Goal: Complete application form

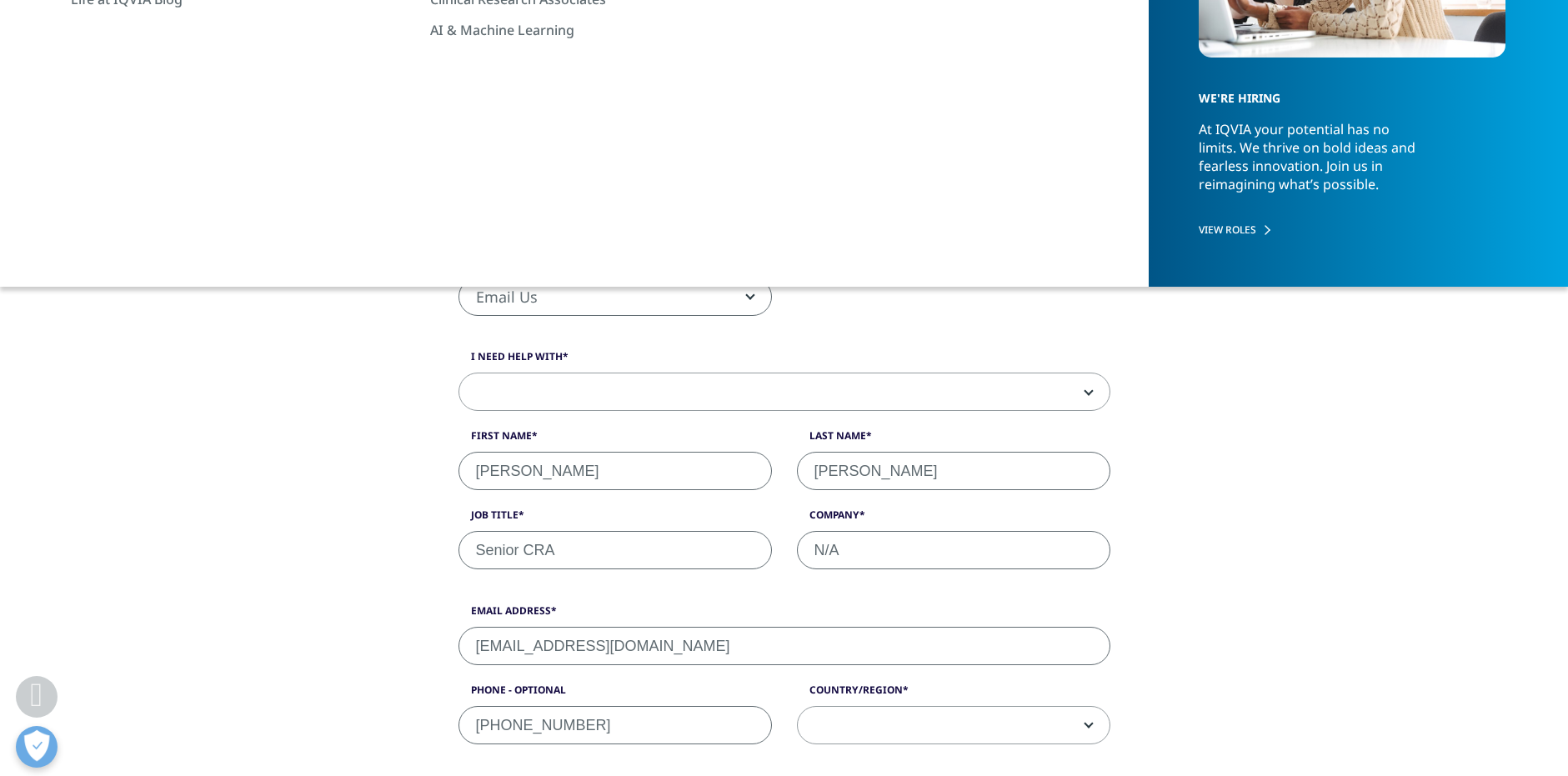
click at [543, 388] on span at bounding box center [784, 392] width 650 height 38
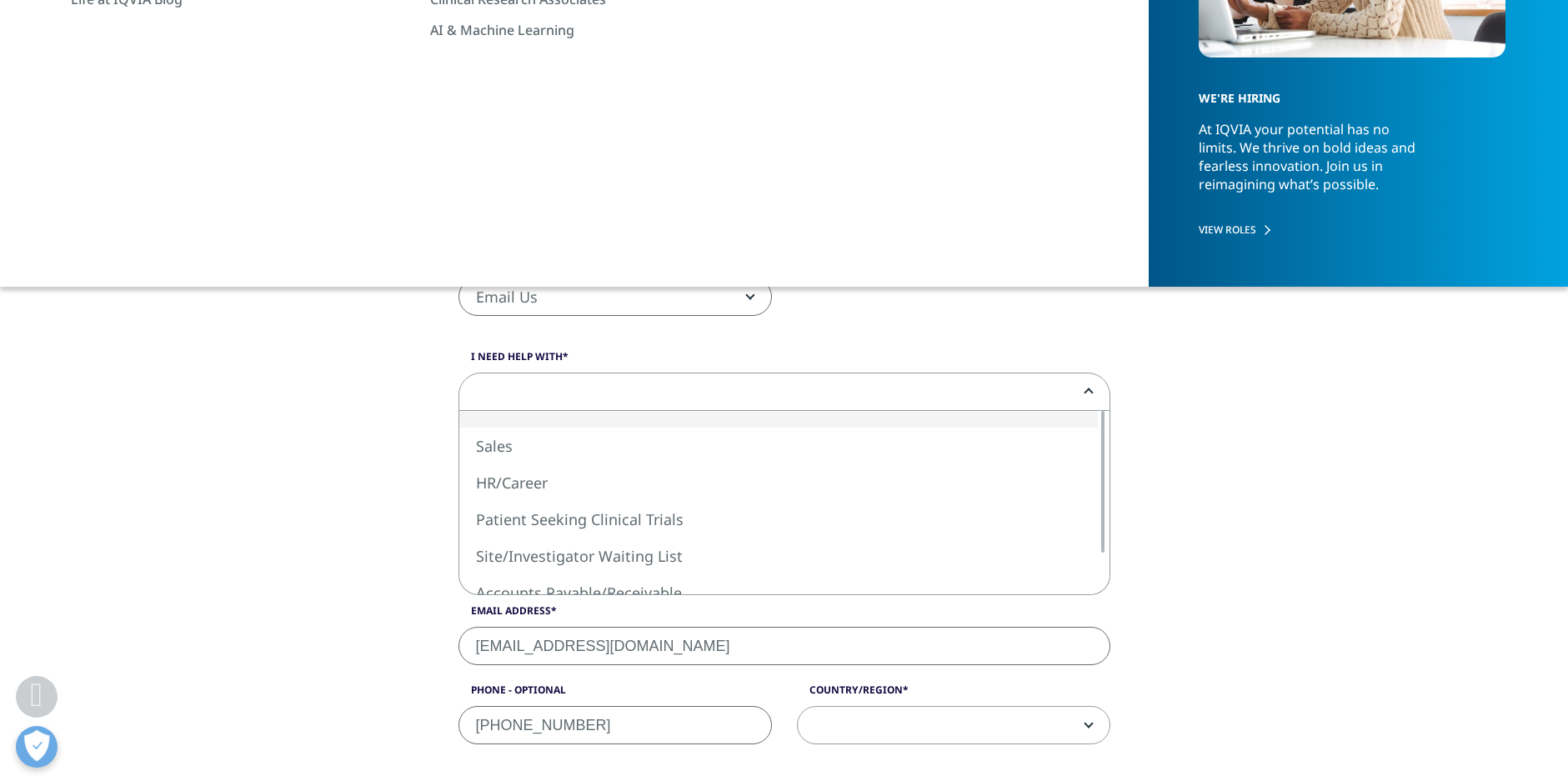
click at [544, 388] on span at bounding box center [784, 392] width 650 height 38
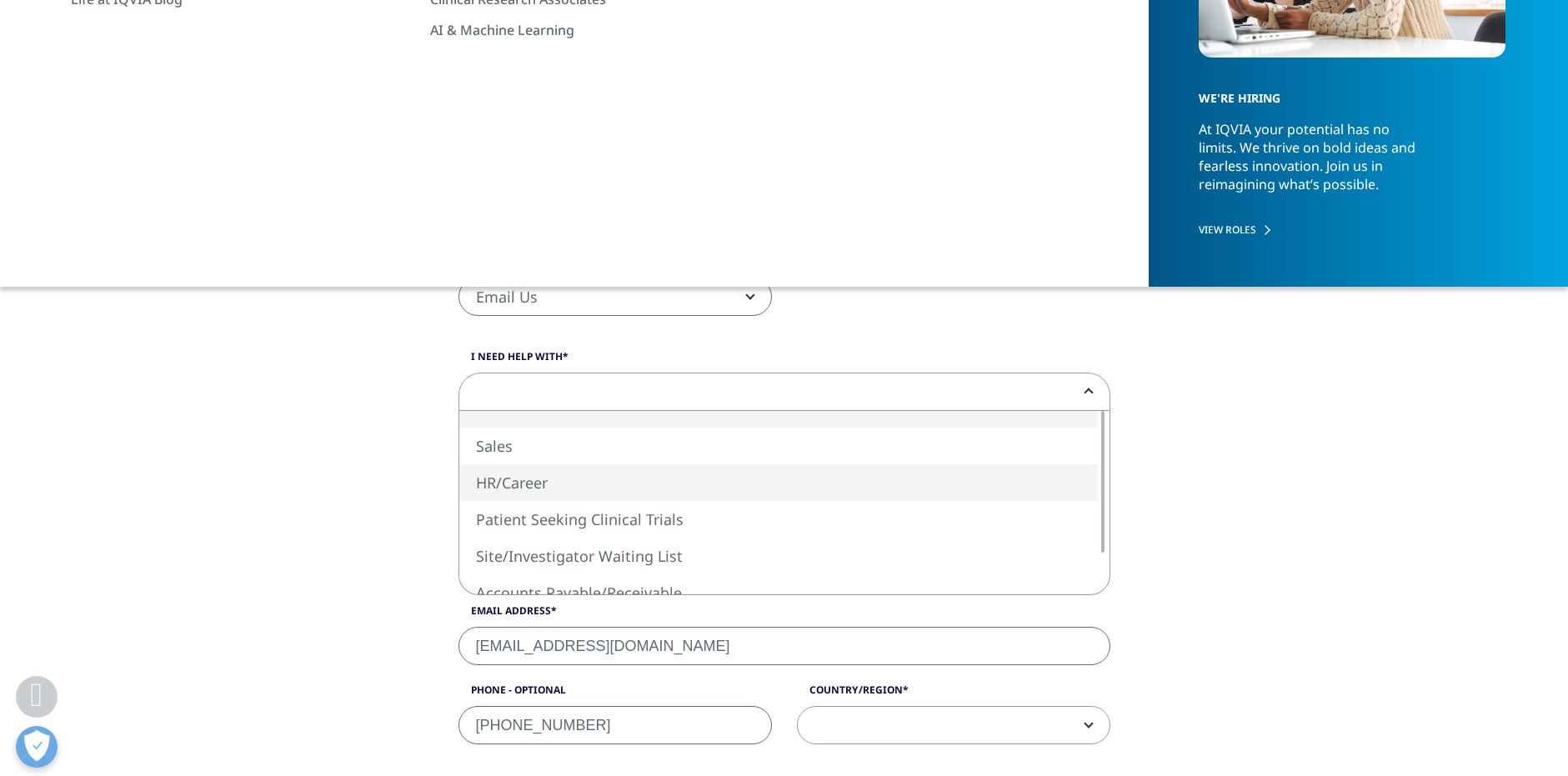
select select "HR/Career"
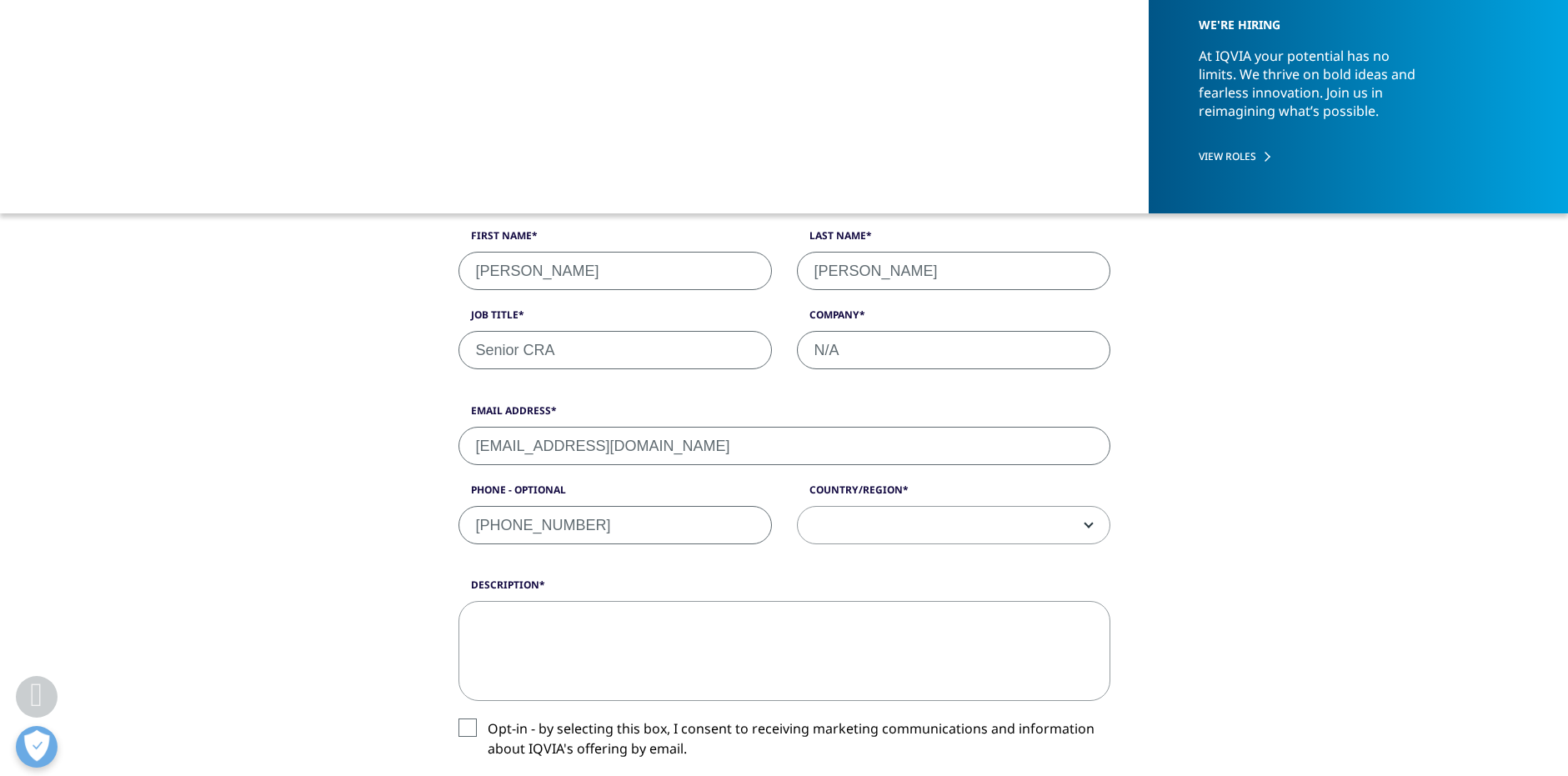
scroll to position [500, 0]
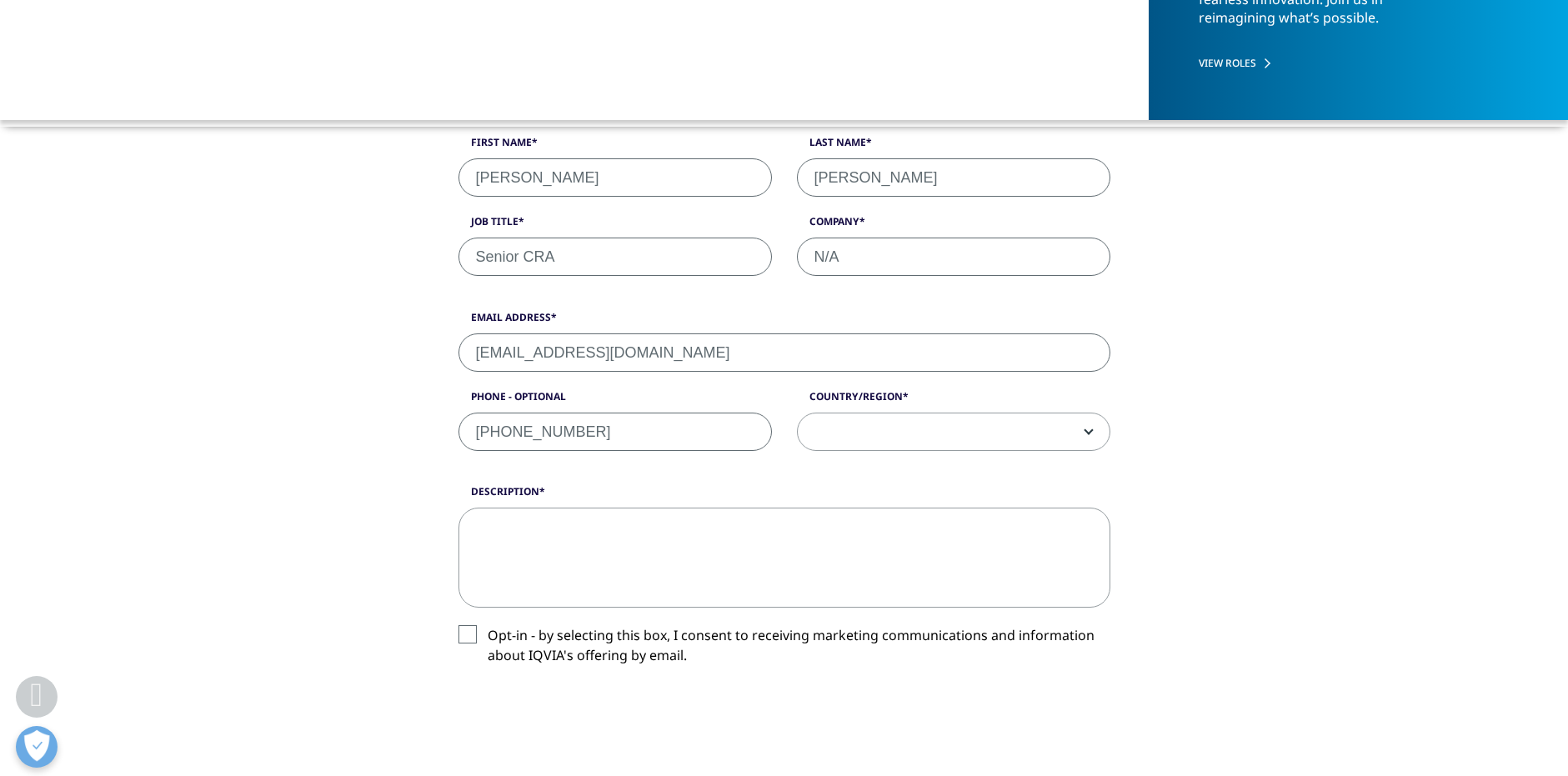
click at [541, 546] on textarea "Description" at bounding box center [785, 558] width 652 height 100
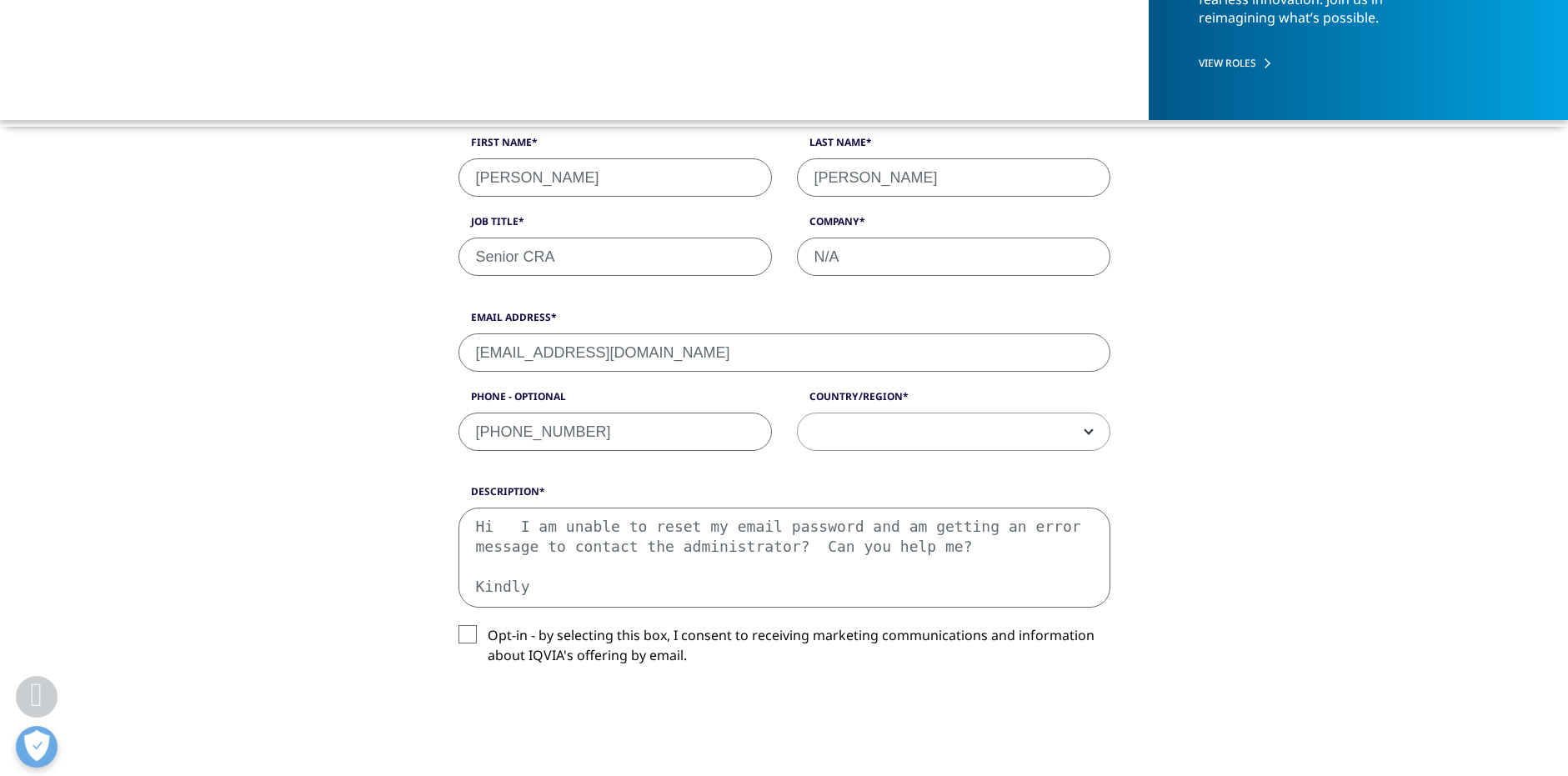
scroll to position [10, 0]
click at [833, 515] on textarea "Hi I am unable to reset my email password and am getting an error message to co…" at bounding box center [785, 558] width 652 height 100
click at [853, 554] on textarea "Hi I am unable to reset my email password when trying to submit my CV for open …" at bounding box center [785, 558] width 652 height 100
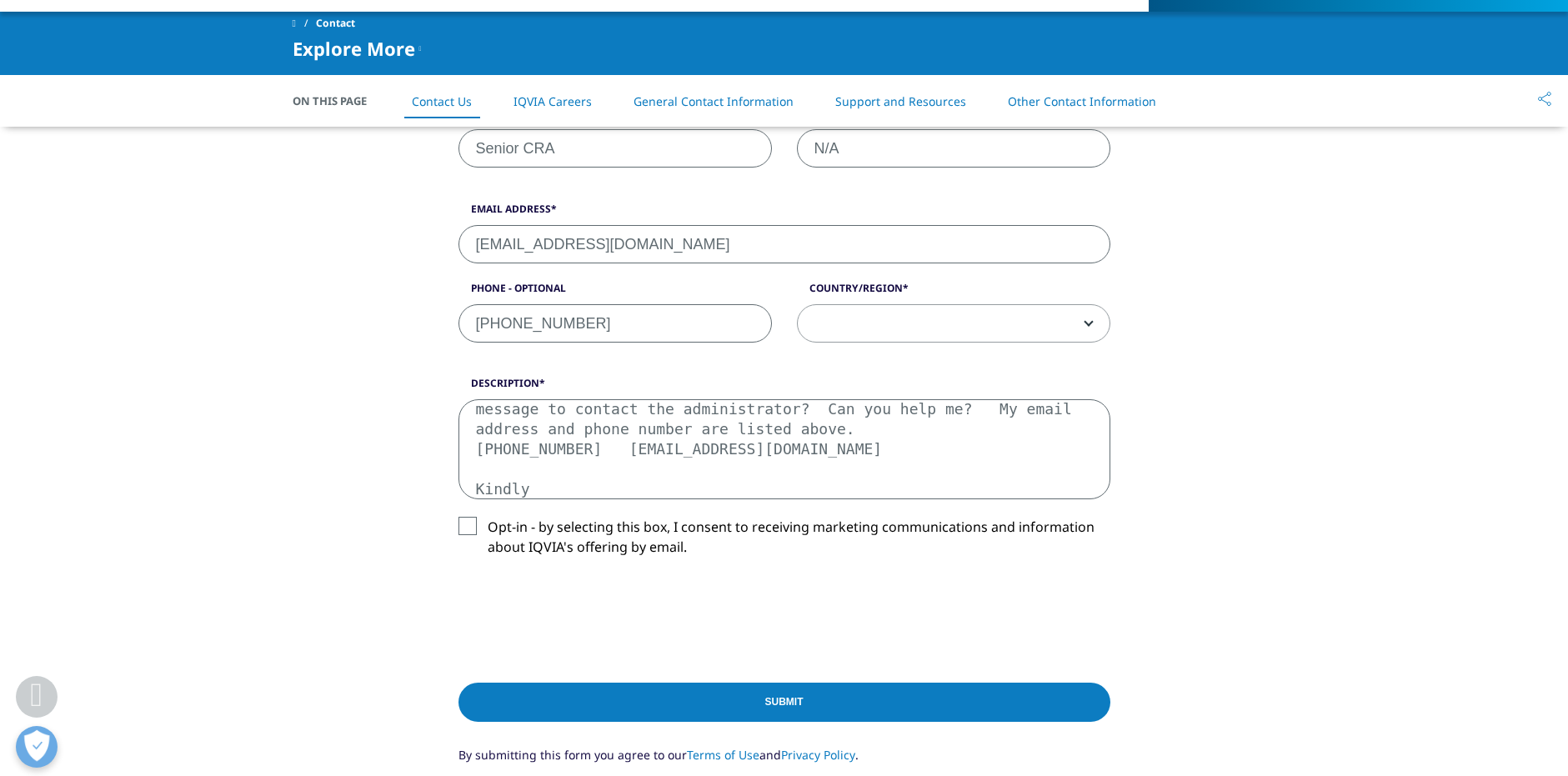
scroll to position [751, 0]
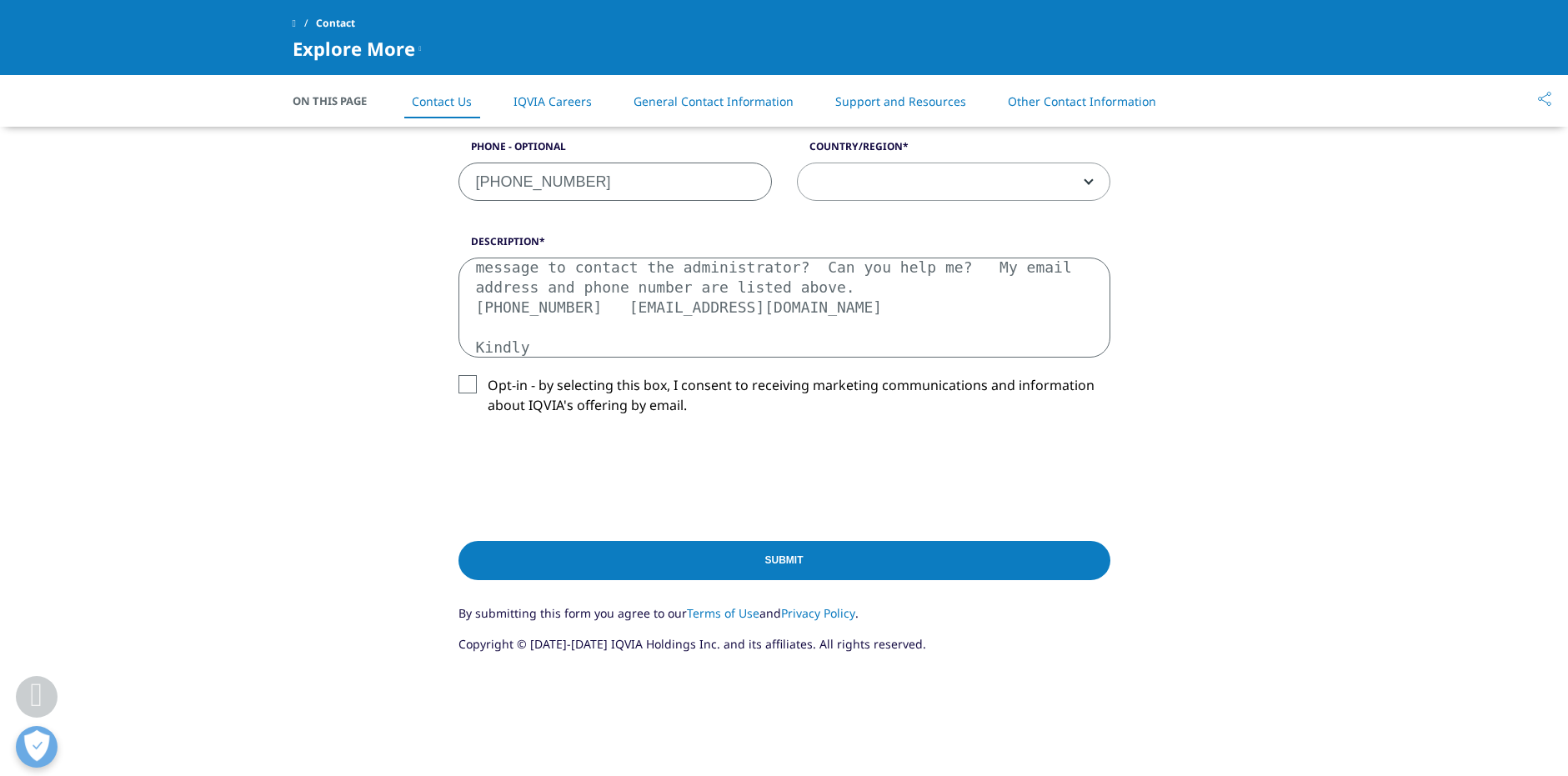
type textarea "Hi I am unable to reset my email password when trying to submit my CV for open …"
click at [473, 383] on label "Opt-in - by selecting this box, I consent to receiving marketing communications…" at bounding box center [785, 399] width 652 height 49
click at [487, 375] on input "Opt-in - by selecting this box, I consent to receiving marketing communications…" at bounding box center [487, 375] width 0 height 0
click at [790, 553] on input "Submit" at bounding box center [785, 561] width 652 height 39
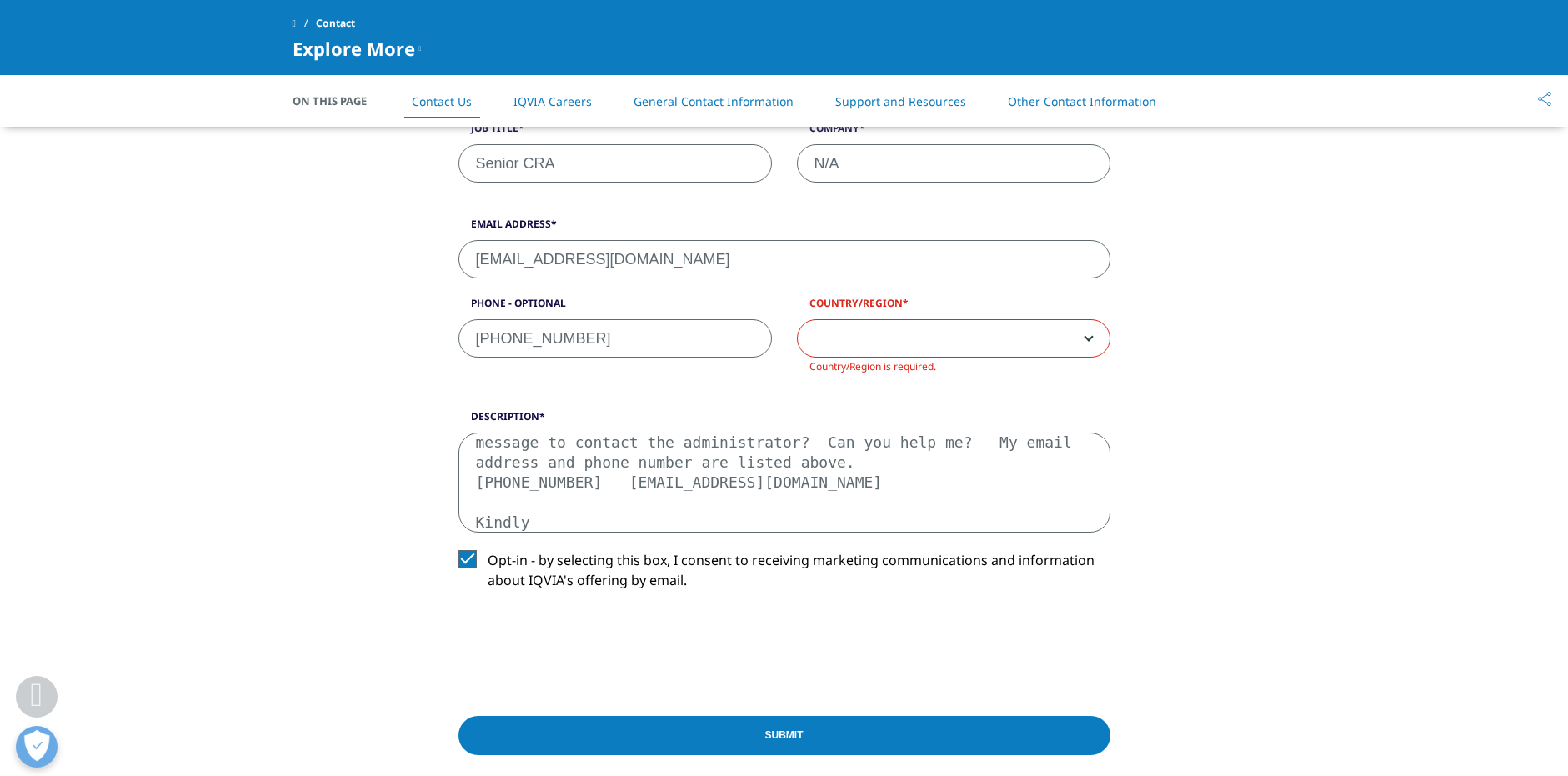
scroll to position [583, 0]
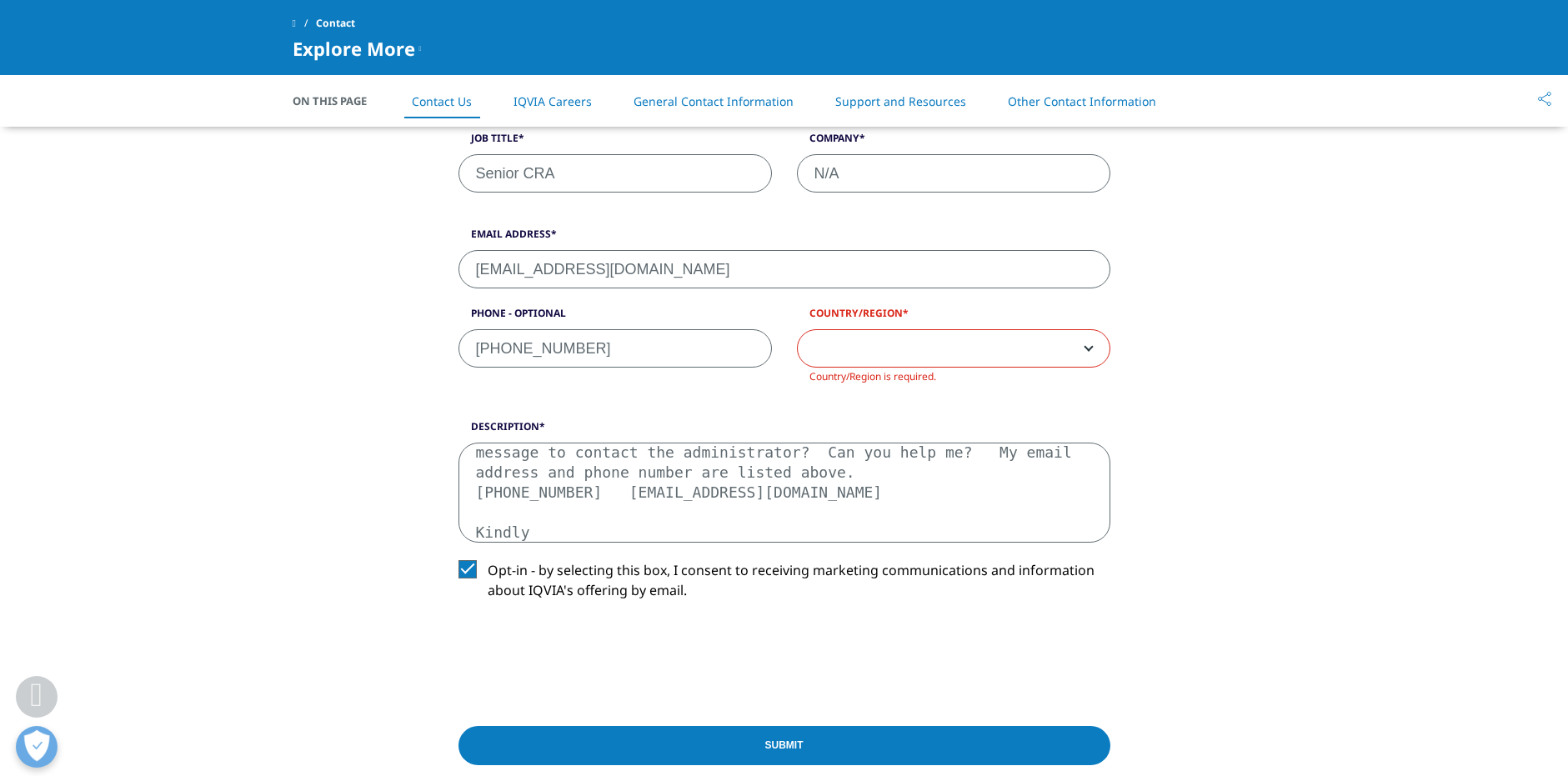
click at [843, 350] on span at bounding box center [953, 348] width 312 height 38
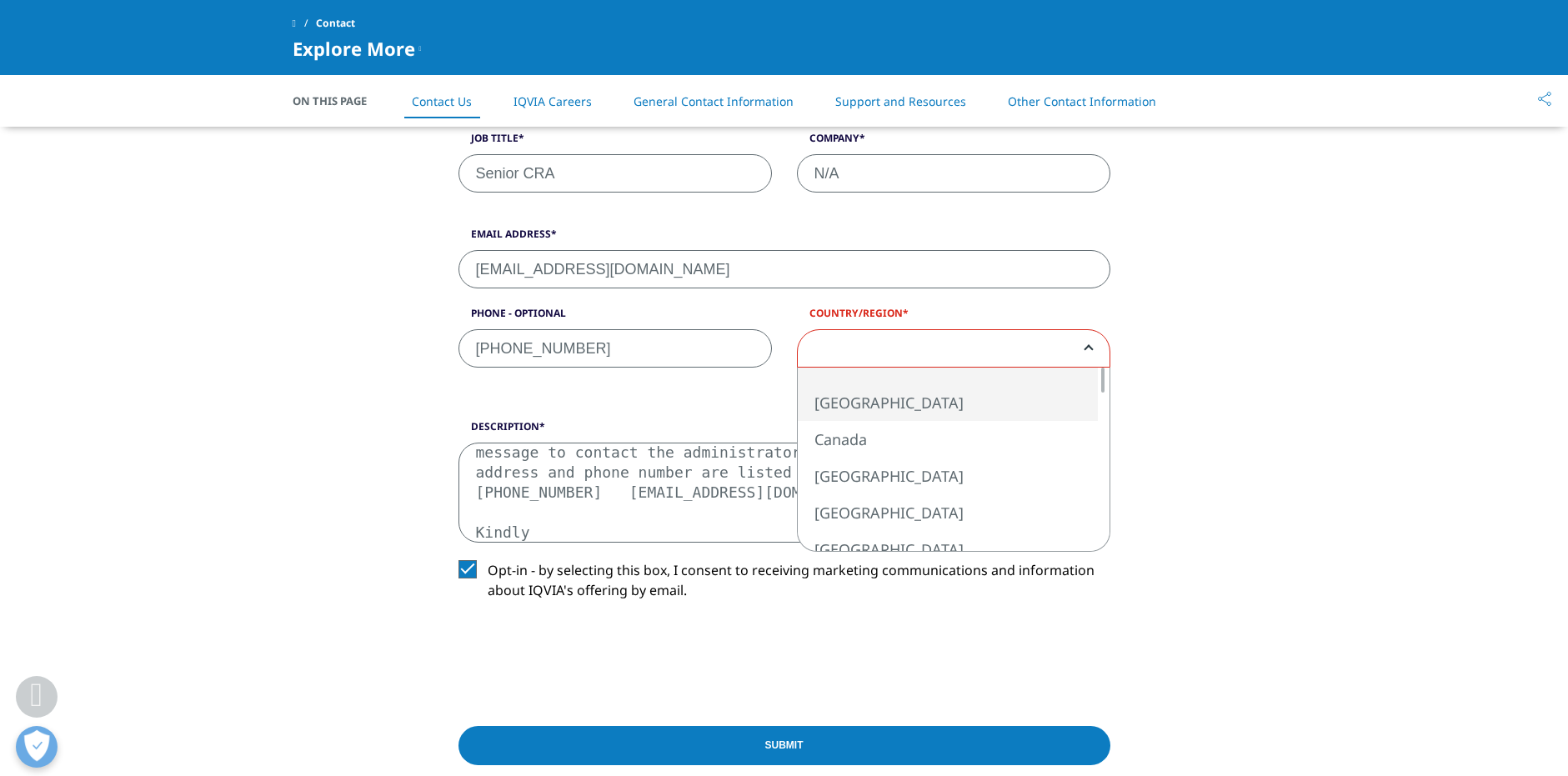
select select "[GEOGRAPHIC_DATA]"
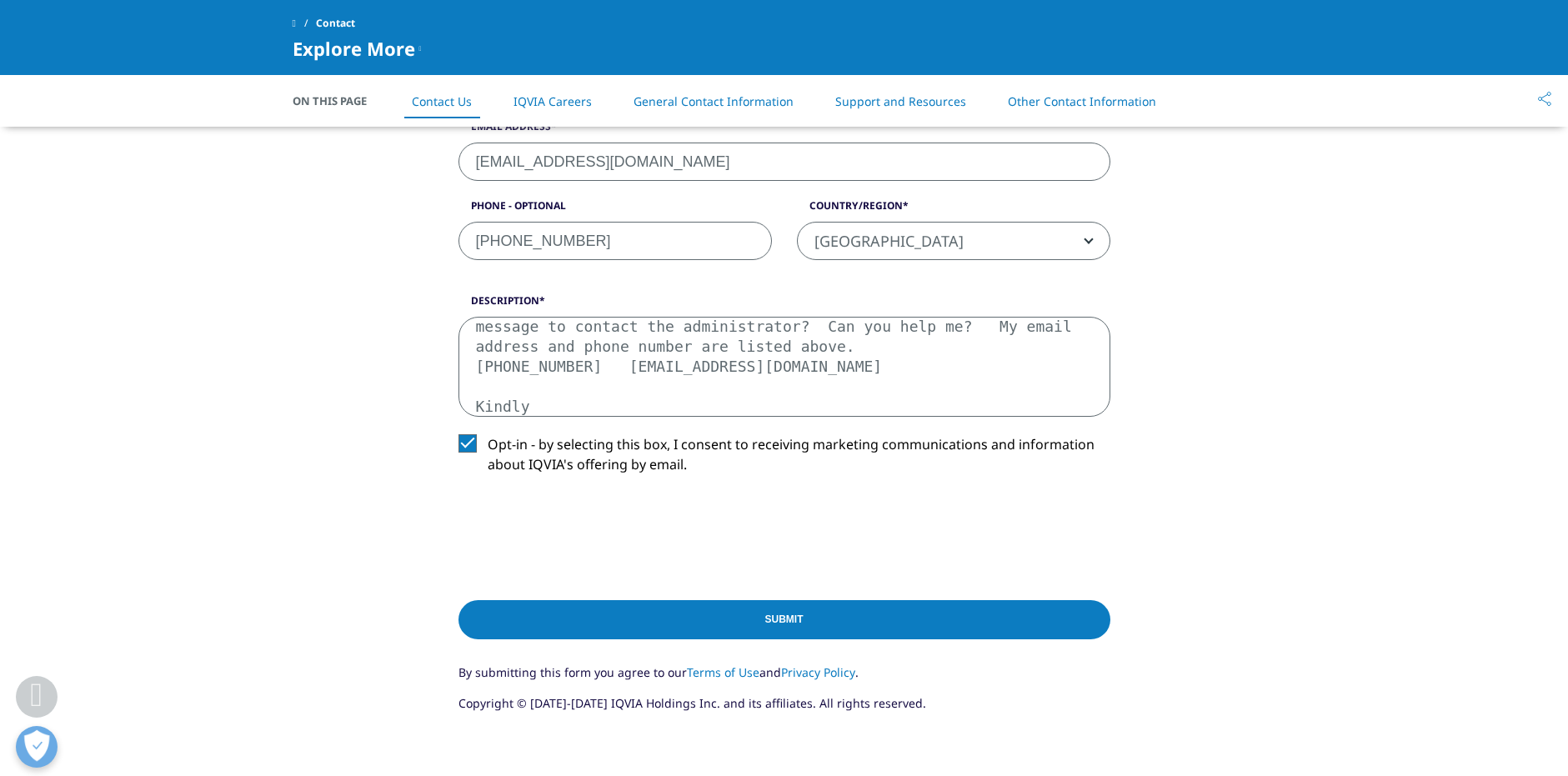
scroll to position [834, 0]
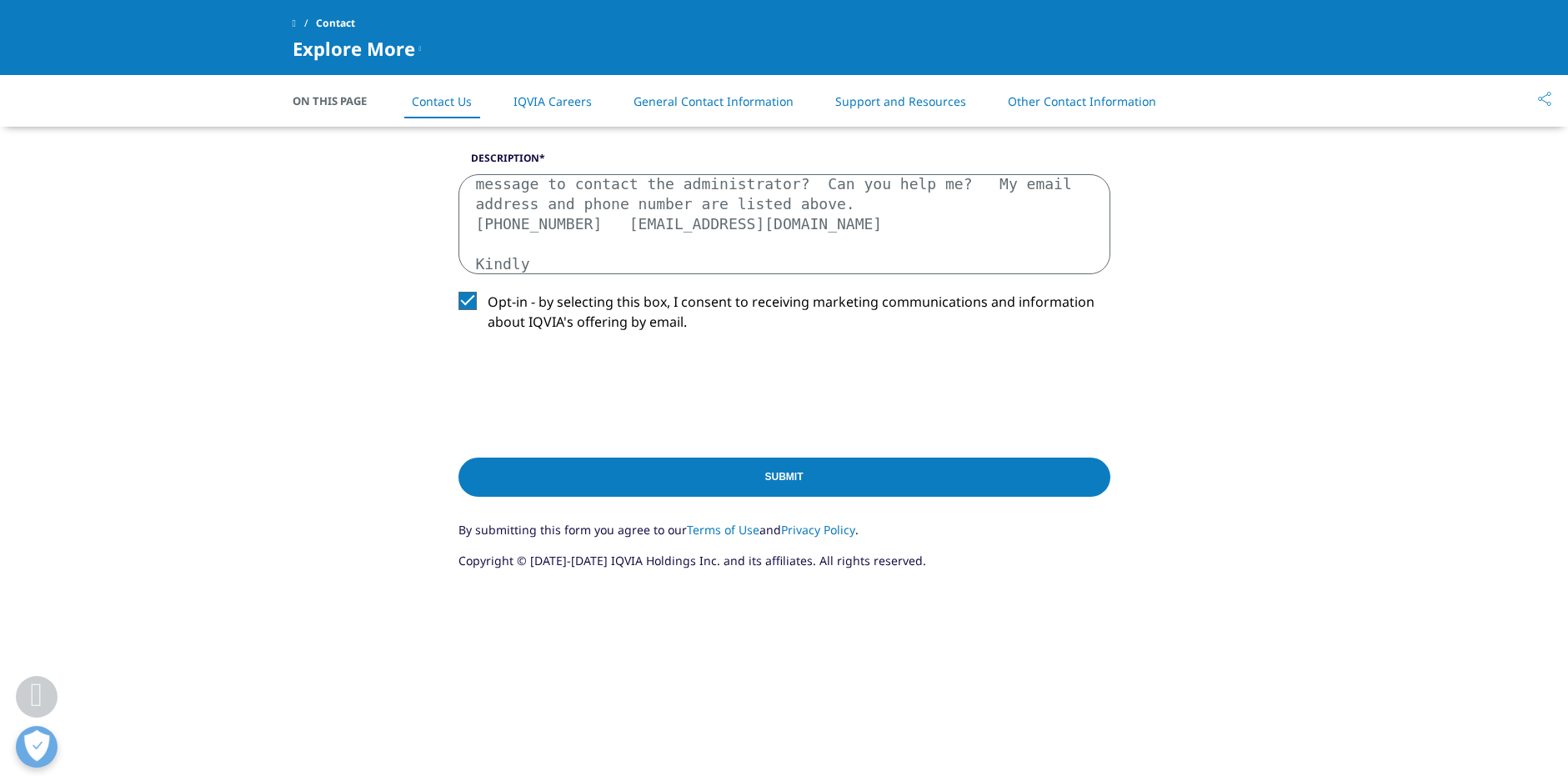
click at [772, 481] on input "Submit" at bounding box center [785, 478] width 652 height 39
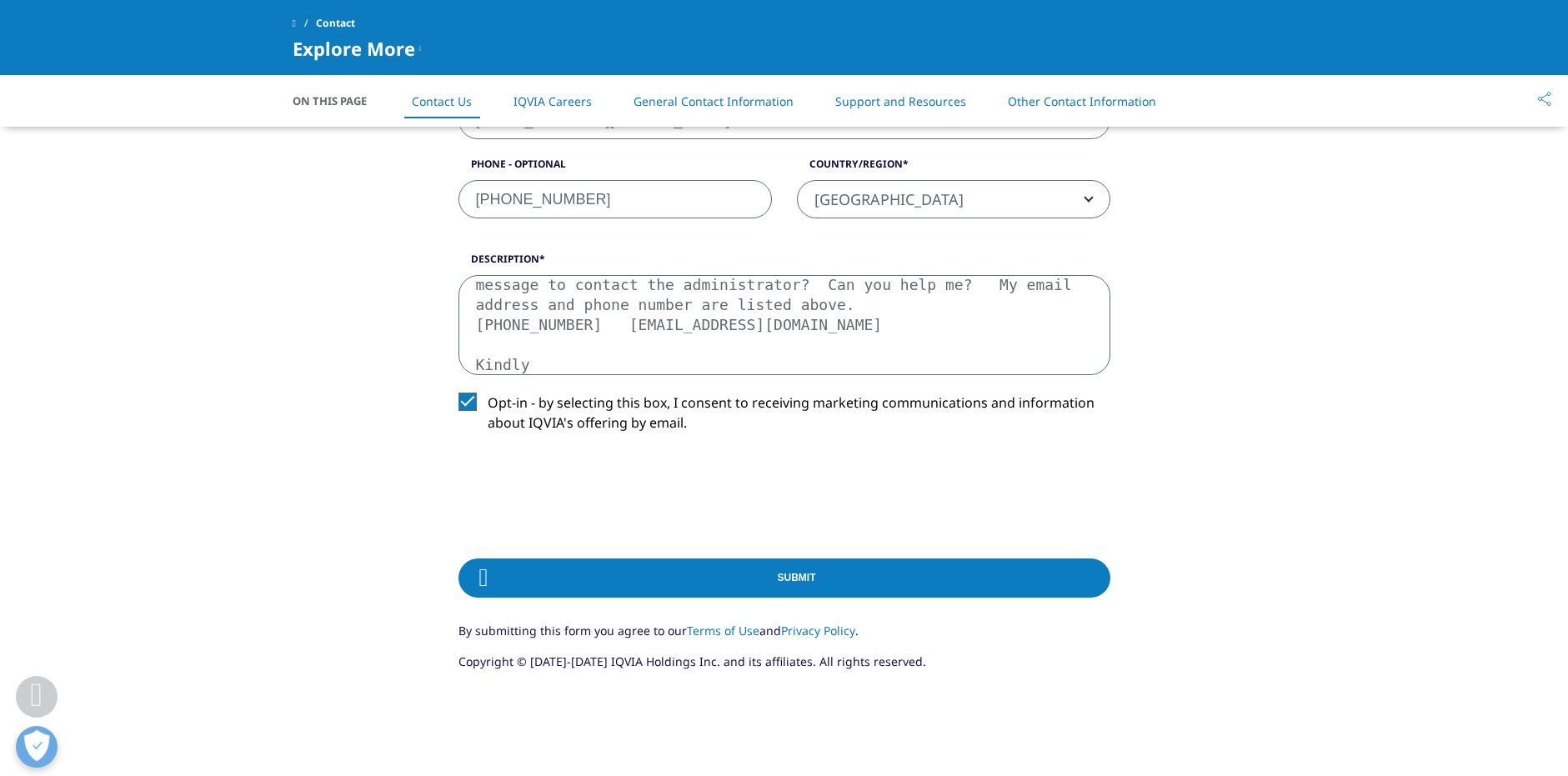
scroll to position [785, 0]
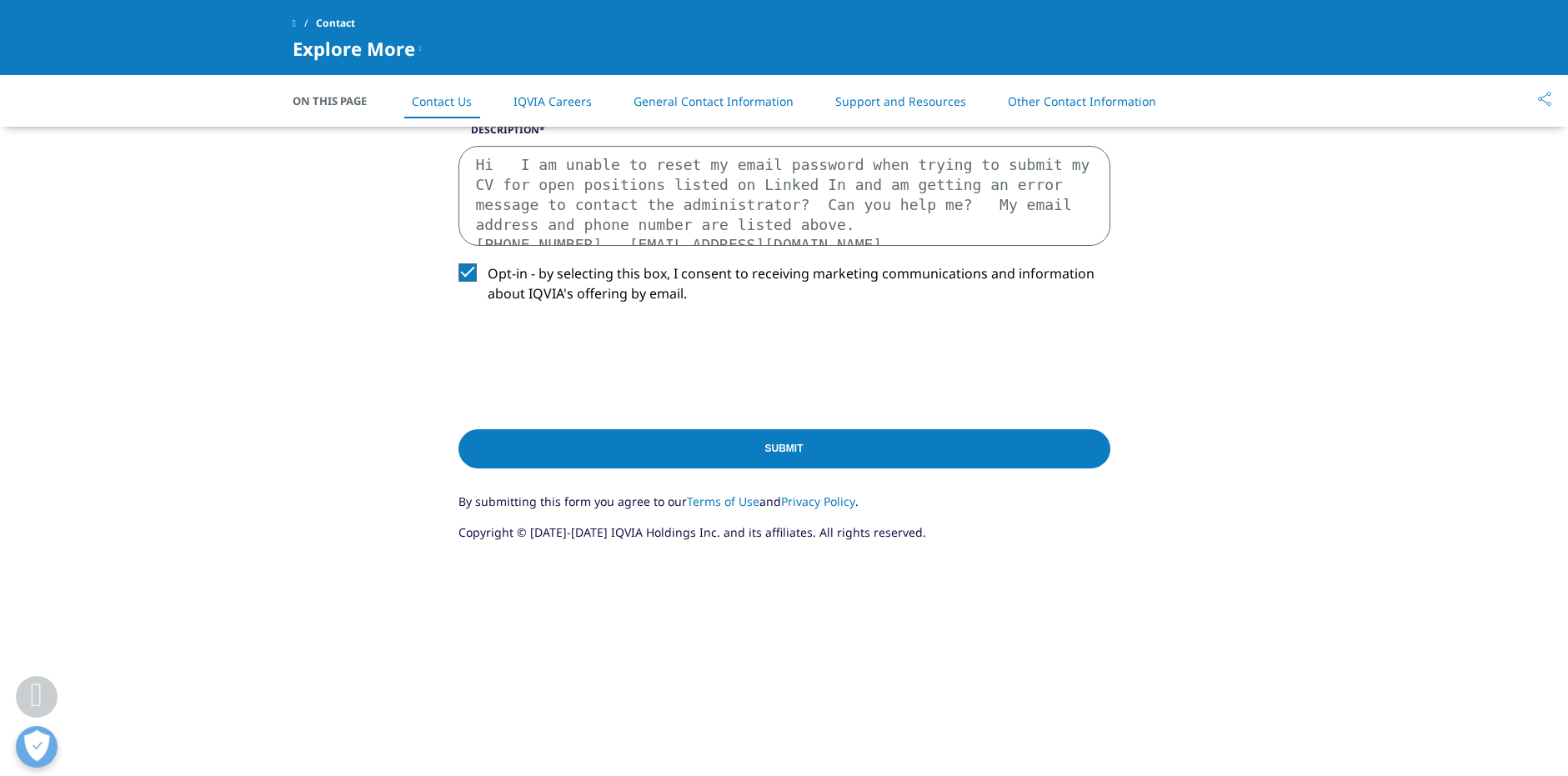
click at [785, 444] on input "Submit" at bounding box center [785, 449] width 652 height 39
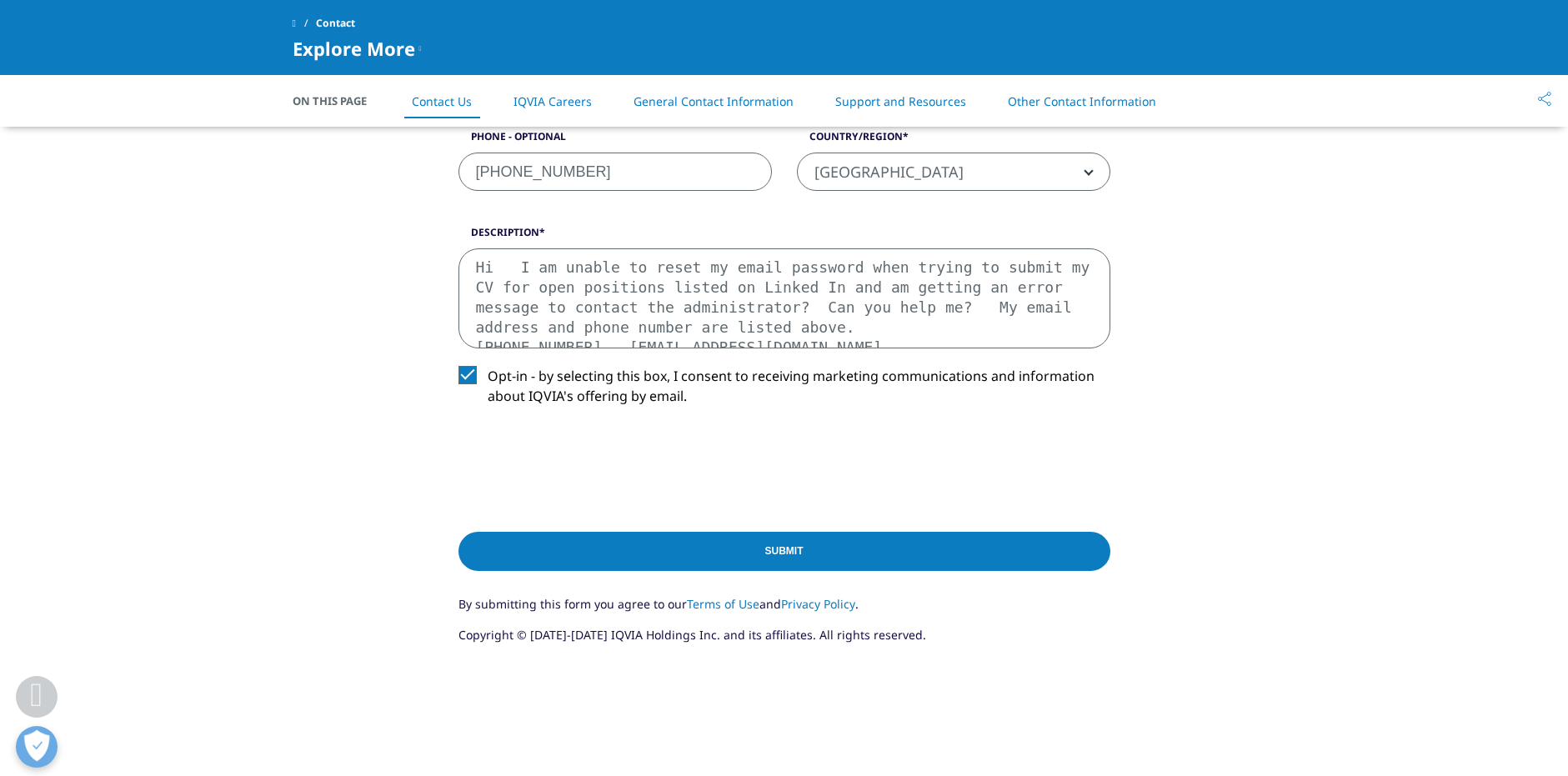
scroll to position [768, 0]
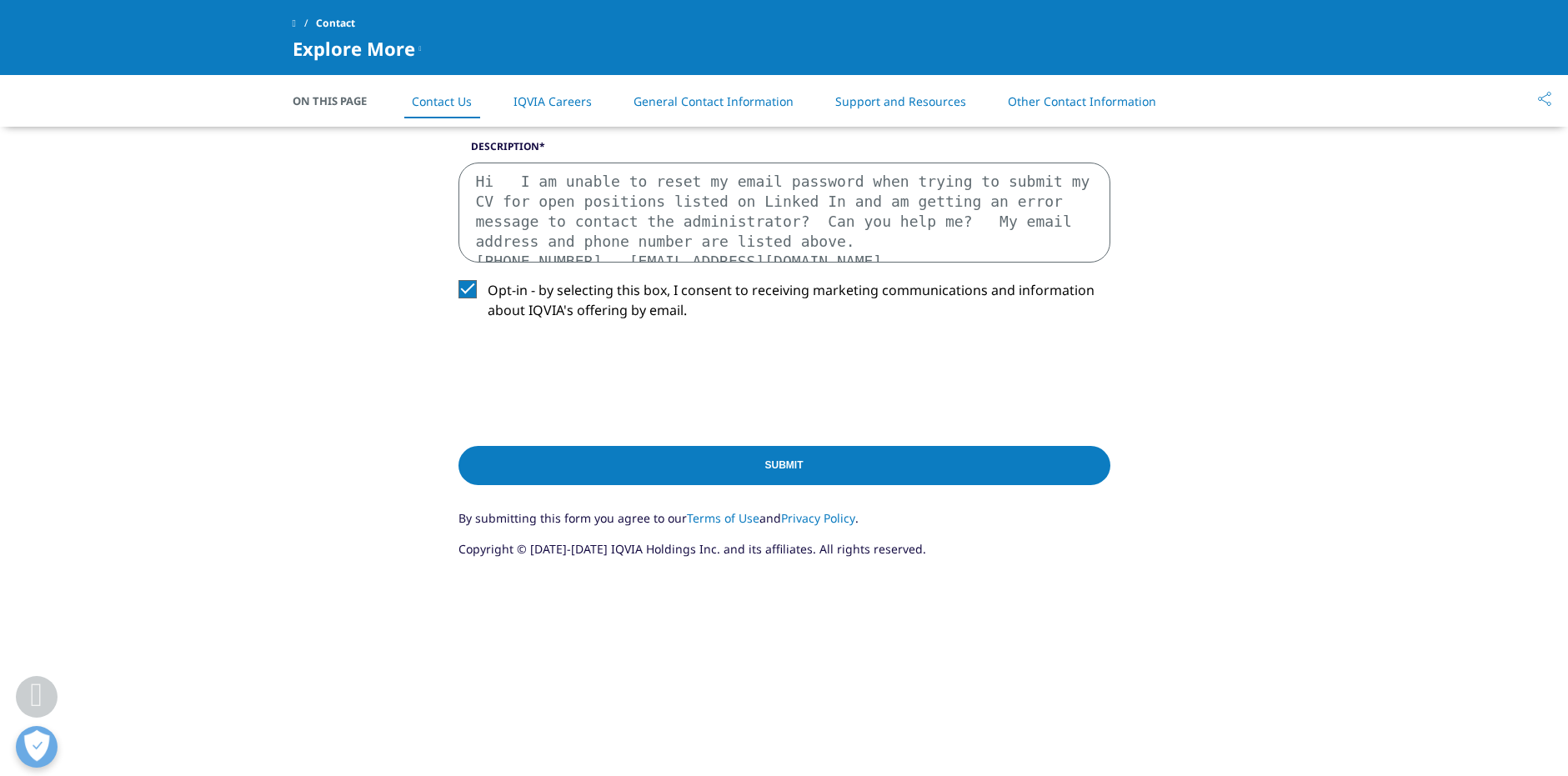
click at [480, 290] on label "Opt-in - by selecting this box, I consent to receiving marketing communications…" at bounding box center [785, 304] width 652 height 49
click at [487, 280] on input "Opt-in - by selecting this box, I consent to receiving marketing communications…" at bounding box center [487, 280] width 0 height 0
click at [783, 468] on input "Submit" at bounding box center [785, 466] width 652 height 39
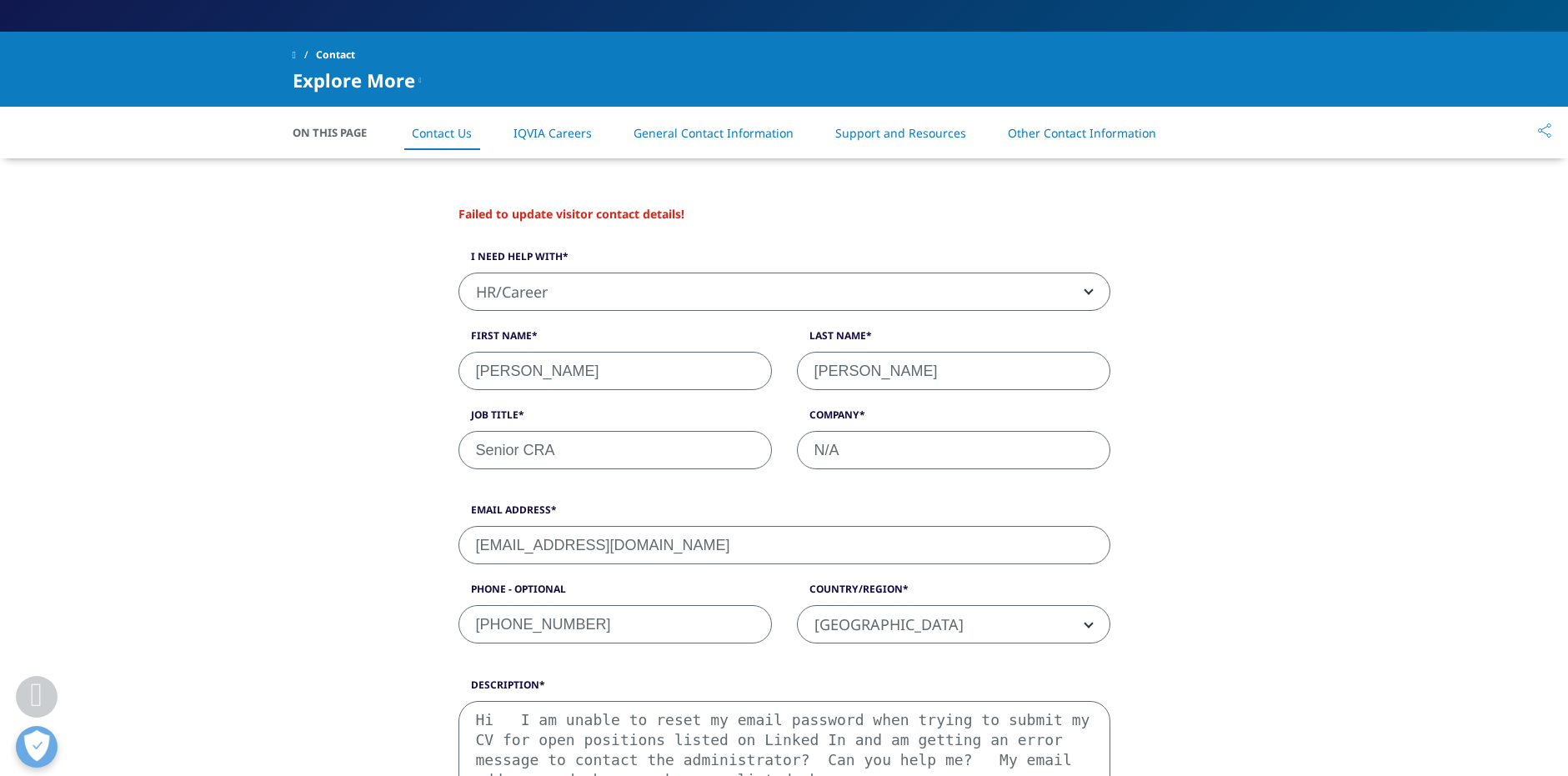
scroll to position [185, 0]
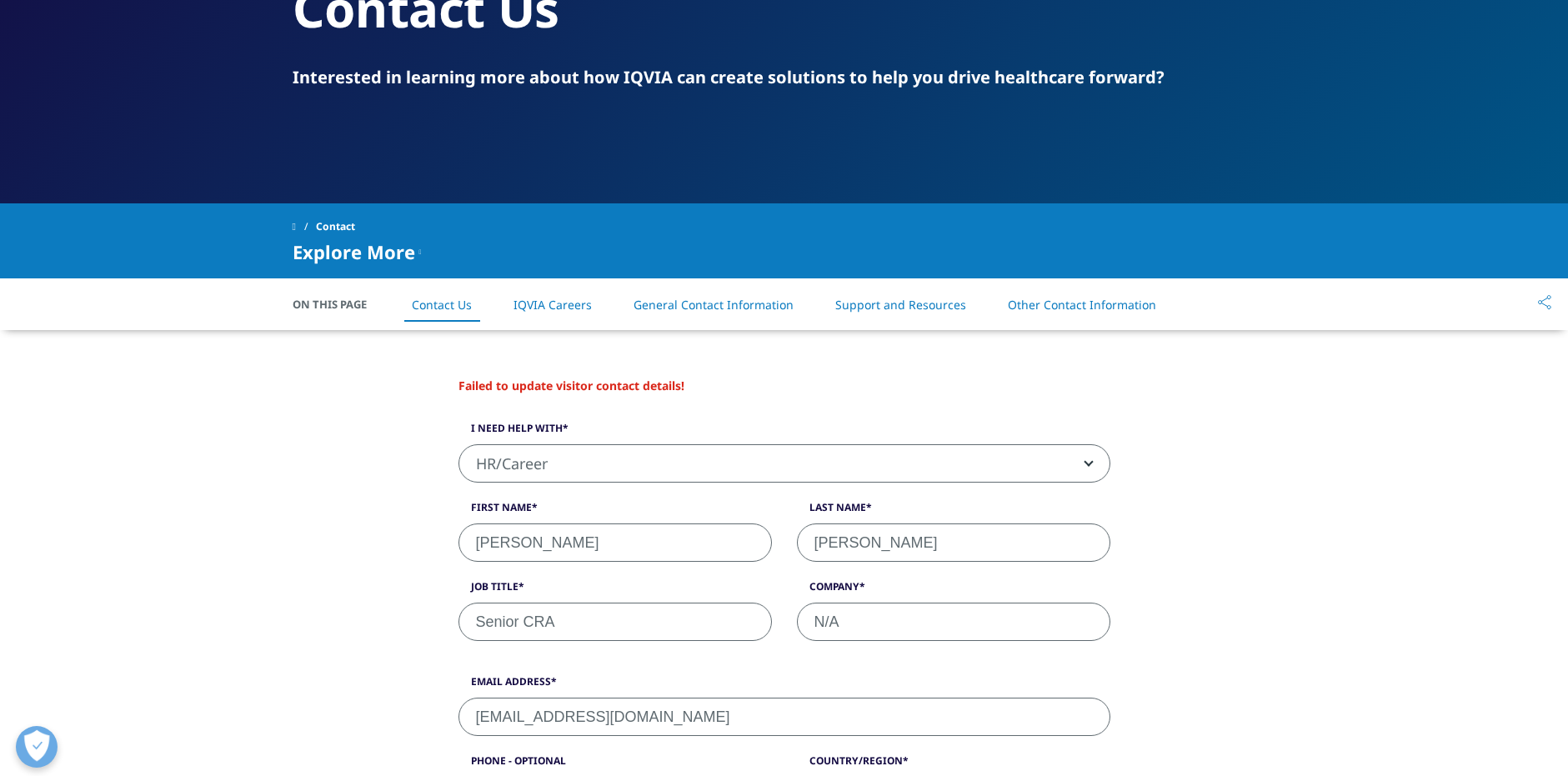
click at [549, 542] on input "[PERSON_NAME]" at bounding box center [616, 542] width 313 height 38
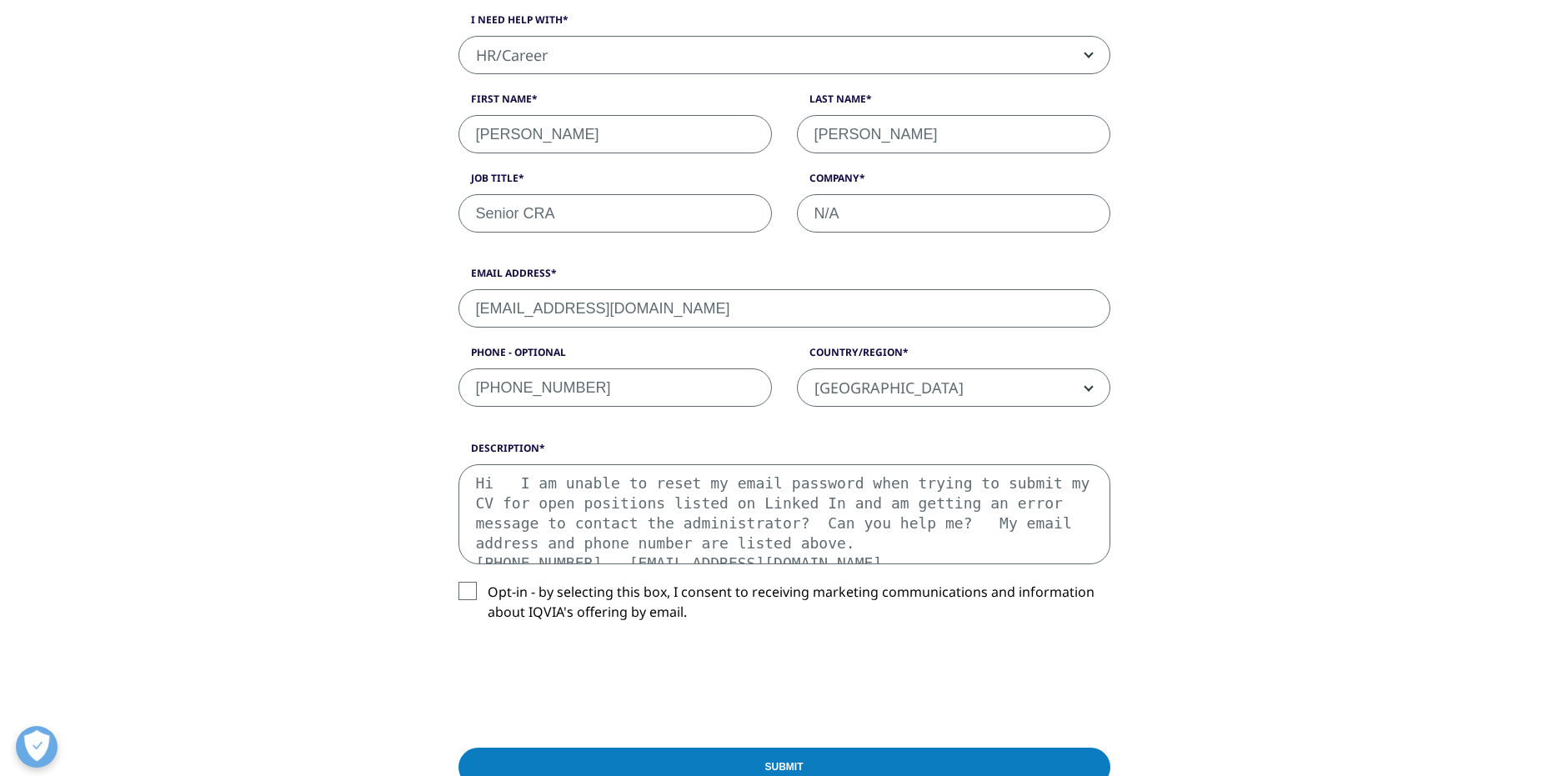
scroll to position [133, 0]
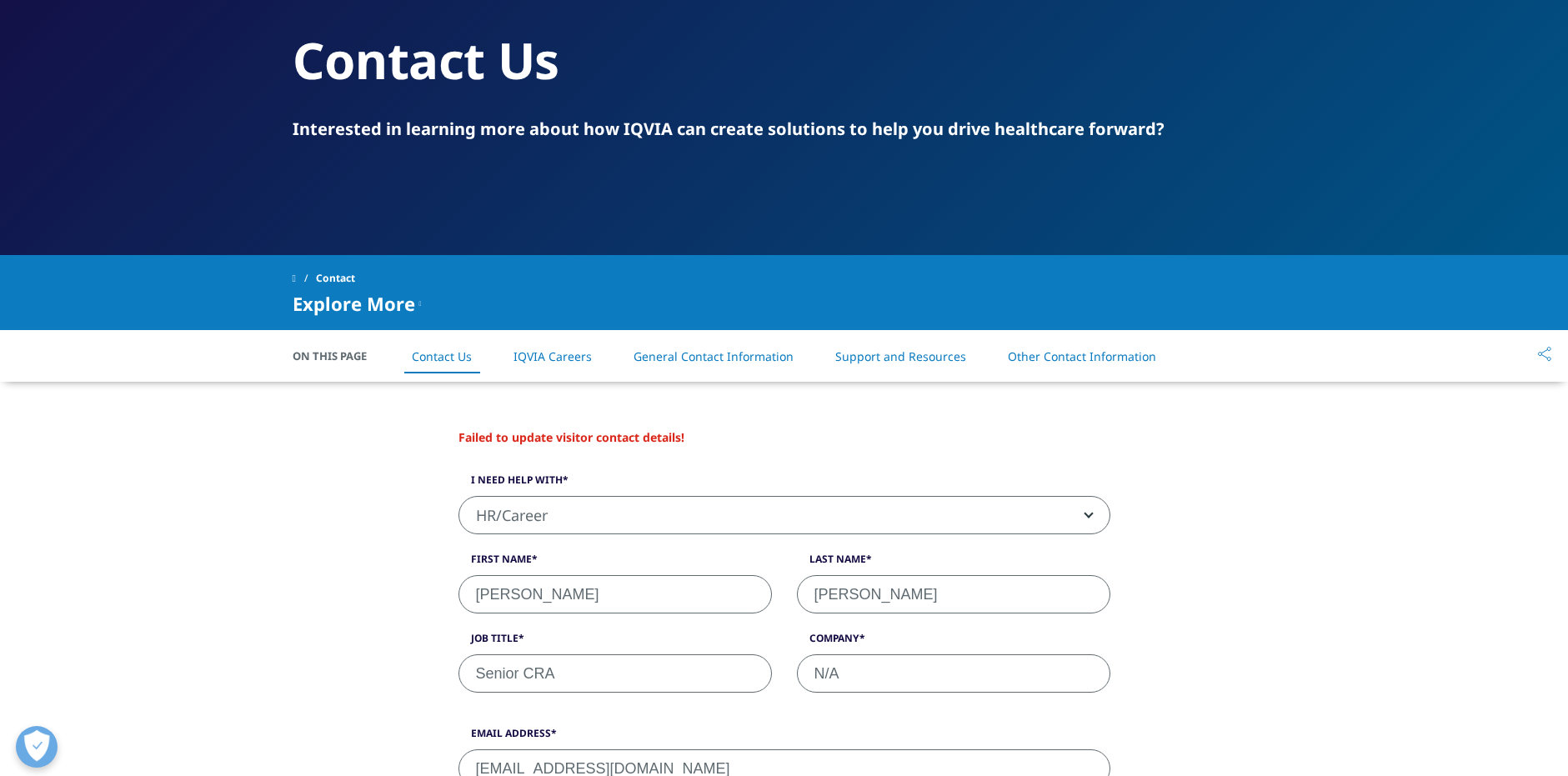
click at [839, 605] on input "[PERSON_NAME]" at bounding box center [953, 594] width 313 height 38
click at [555, 679] on input "Senior CRA" at bounding box center [616, 673] width 313 height 38
click at [853, 672] on input "N/A" at bounding box center [953, 673] width 313 height 38
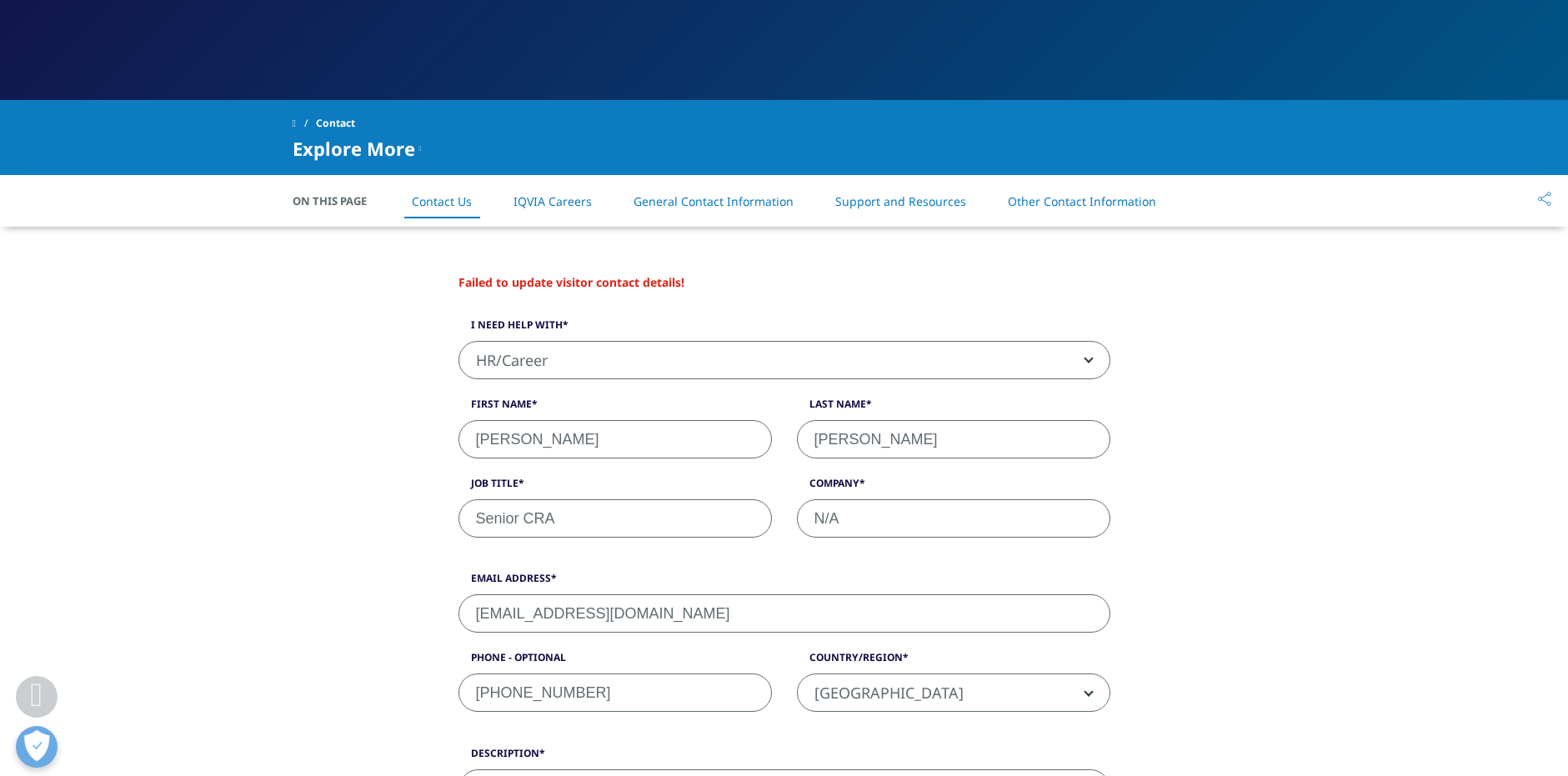
scroll to position [300, 0]
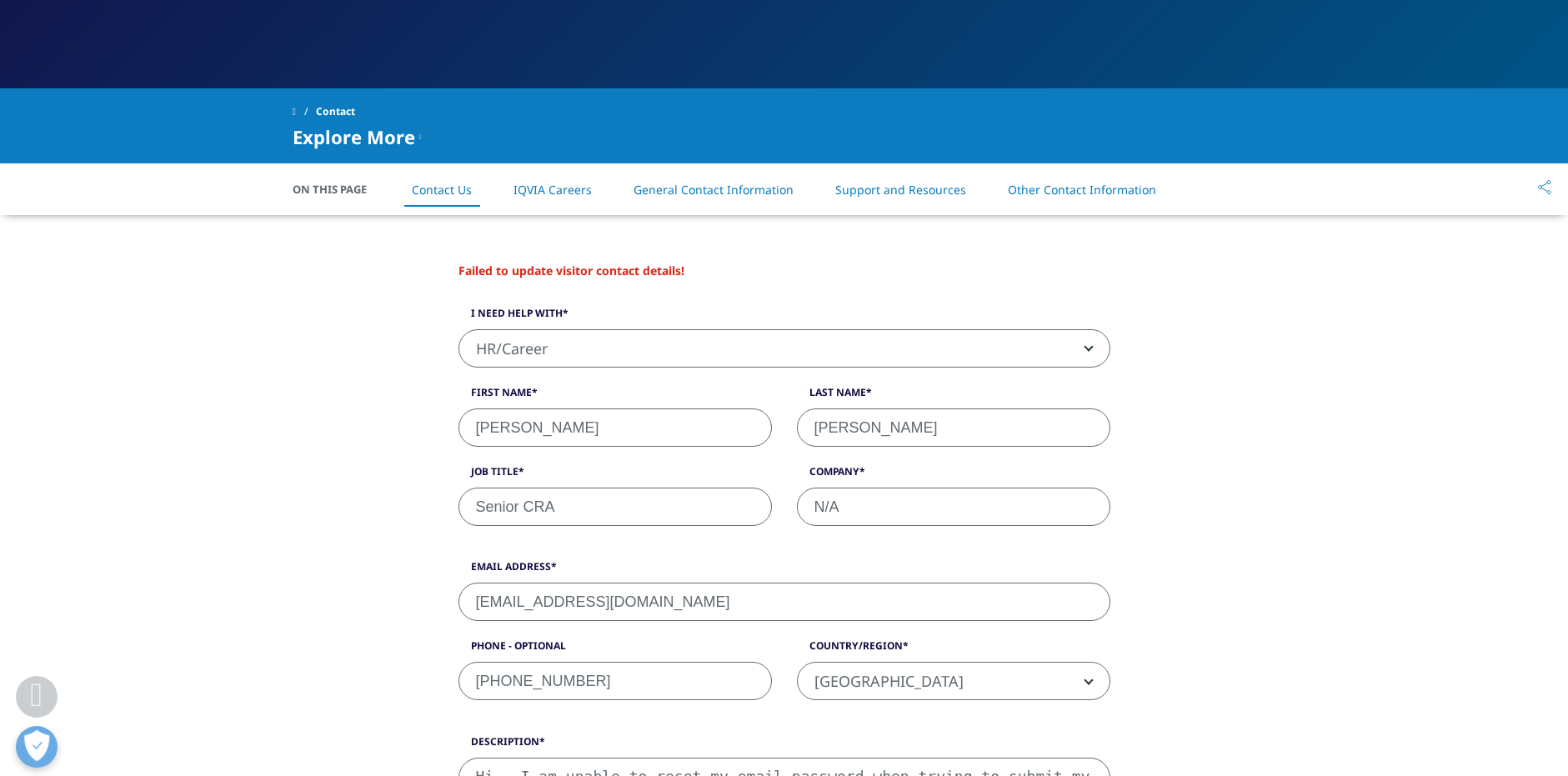
click at [562, 601] on input "[EMAIL_ADDRESS][DOMAIN_NAME]" at bounding box center [785, 601] width 652 height 38
click at [534, 677] on input "[PHONE_NUMBER]" at bounding box center [616, 680] width 313 height 38
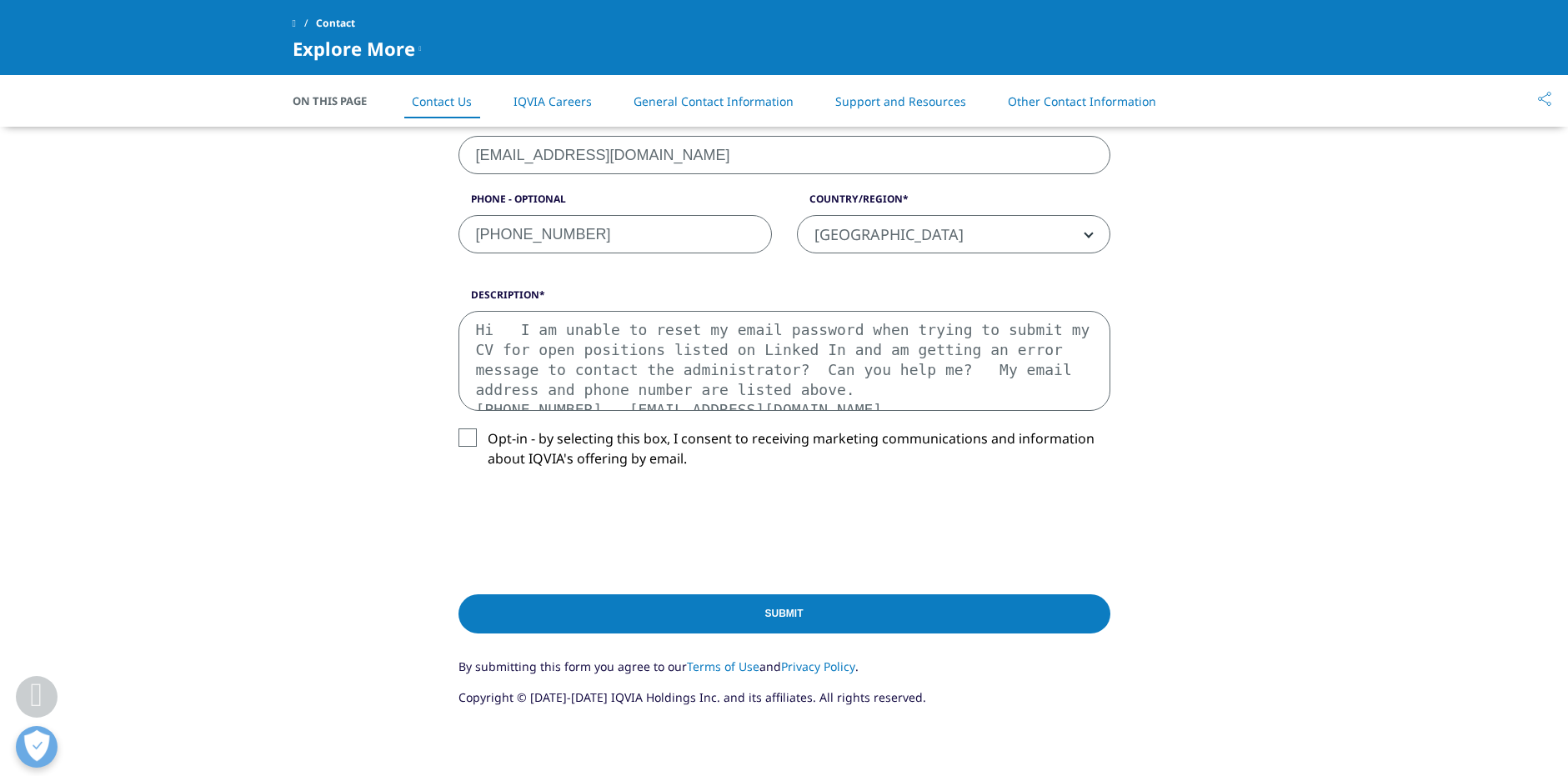
scroll to position [633, 0]
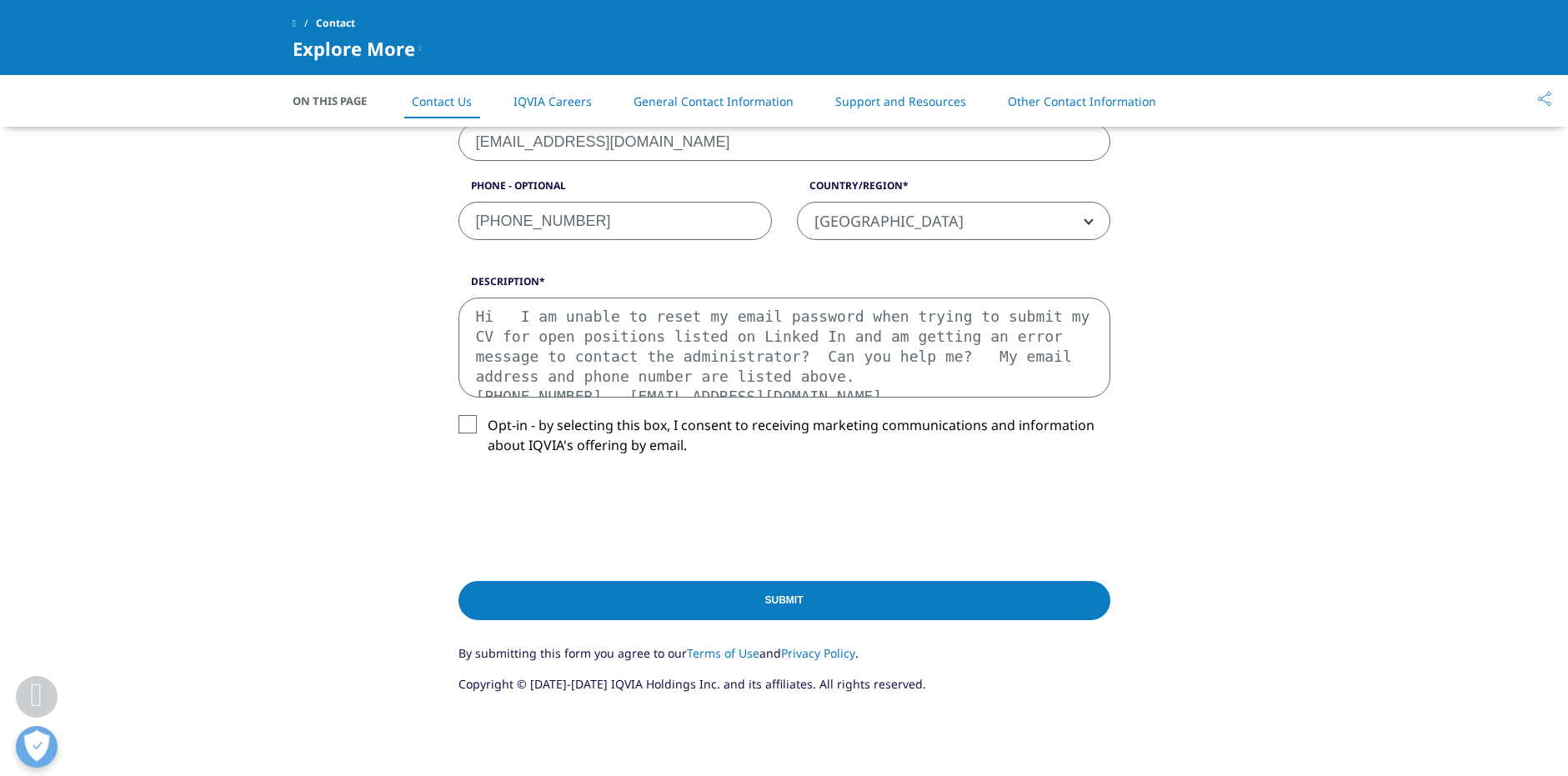
click at [779, 600] on input "Submit" at bounding box center [785, 601] width 652 height 39
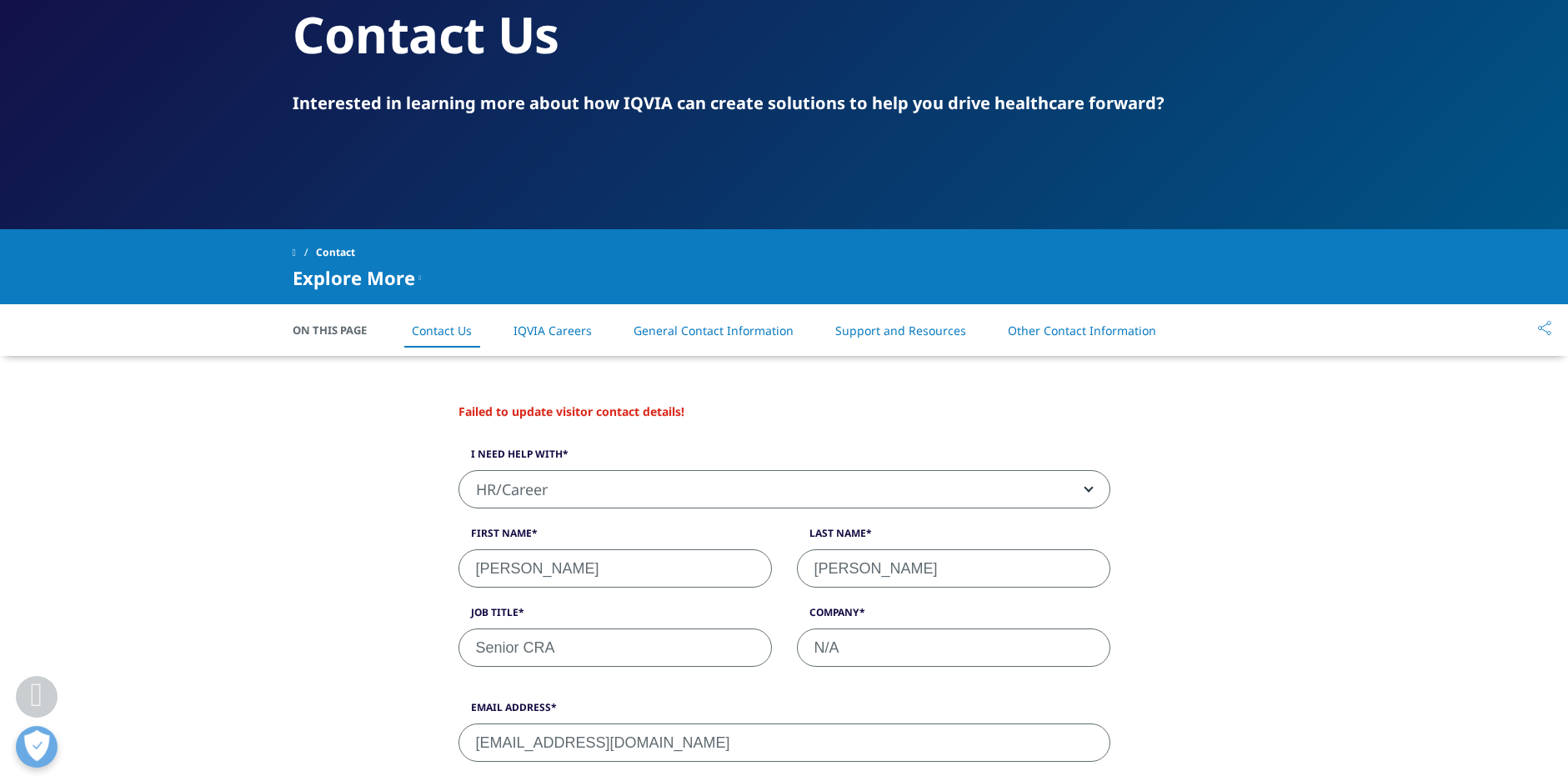
scroll to position [102, 0]
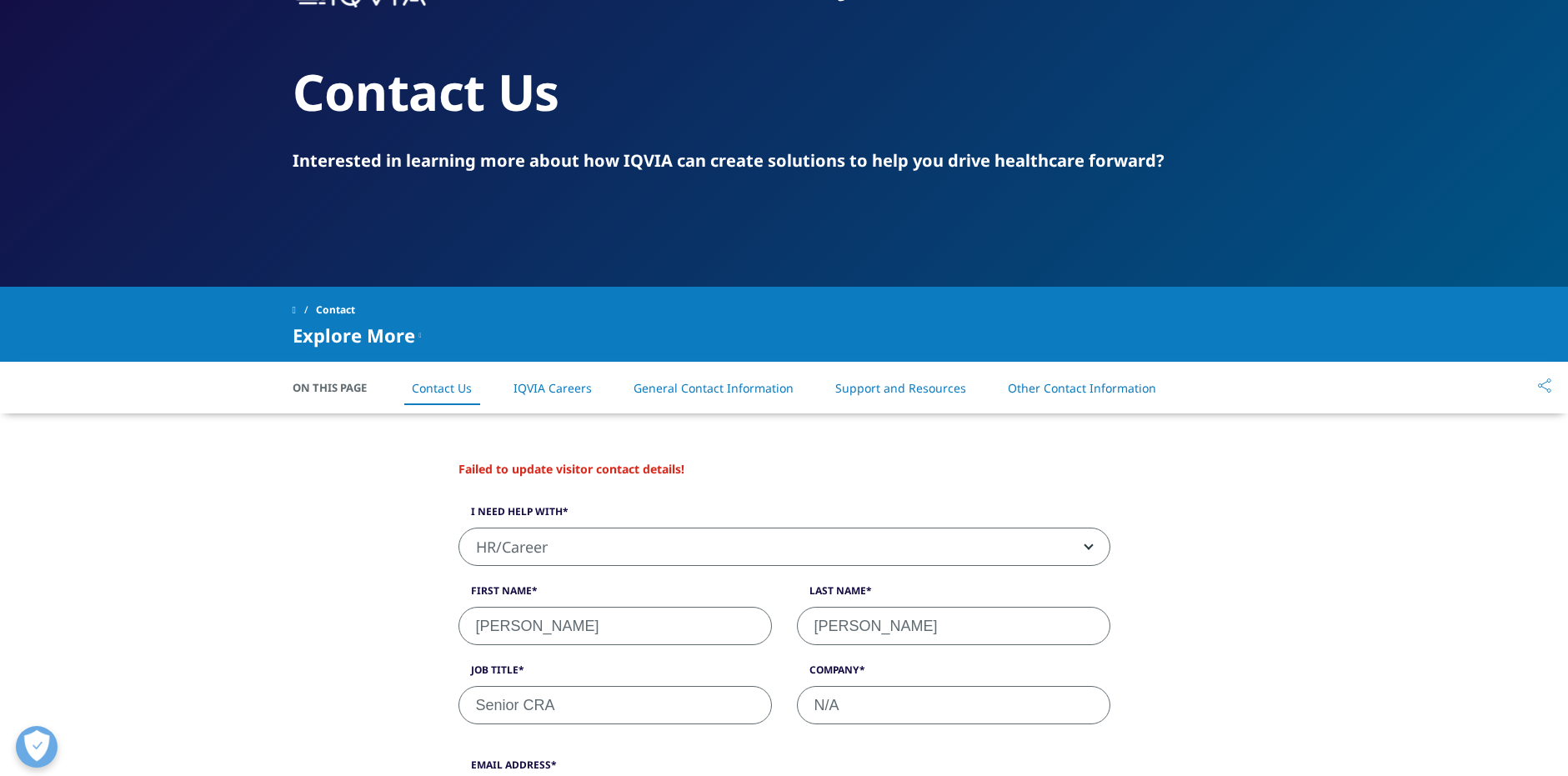
click at [711, 389] on link "General Contact Information" at bounding box center [714, 388] width 161 height 16
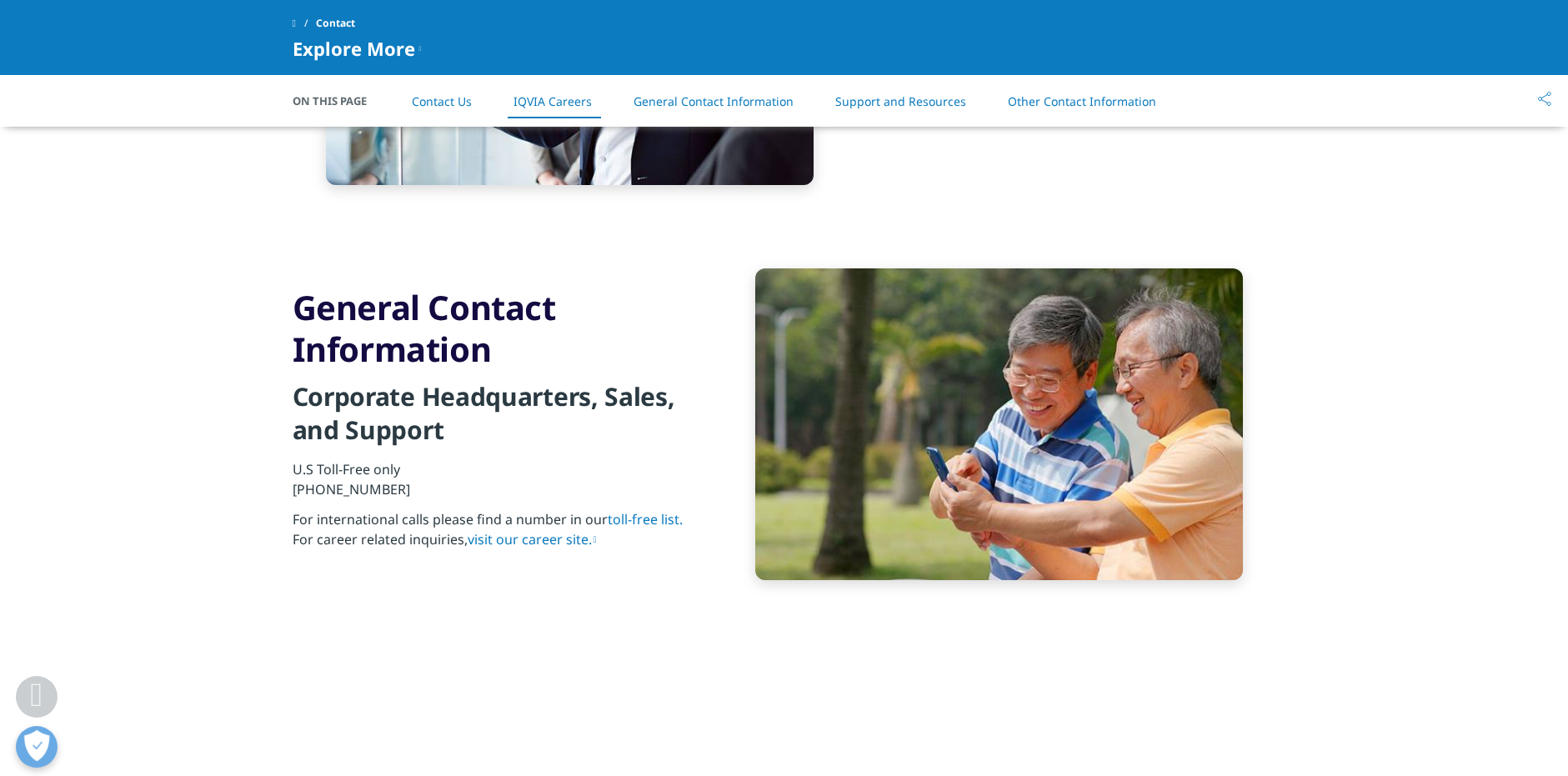
scroll to position [1638, 0]
